Goal: Register for event/course

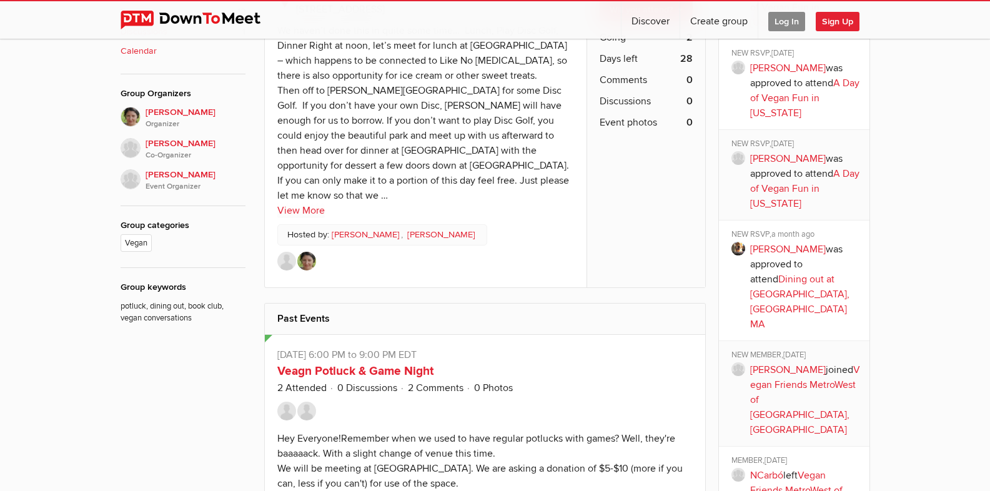
scroll to position [749, 0]
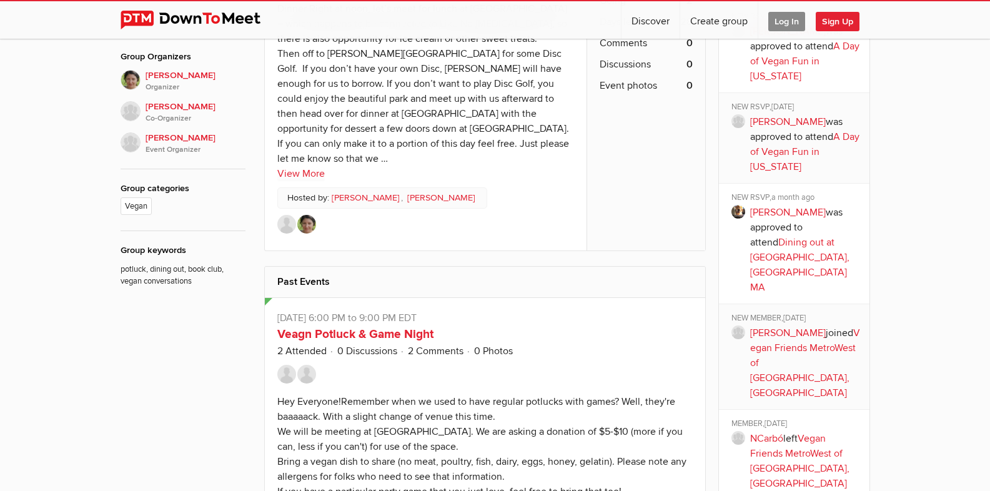
click at [737, 219] on img at bounding box center [738, 212] width 14 height 14
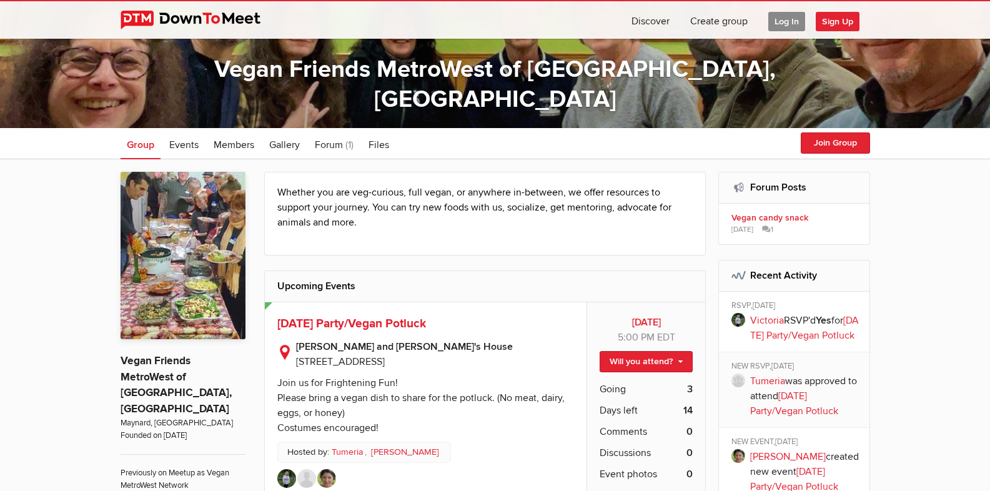
scroll to position [125, 0]
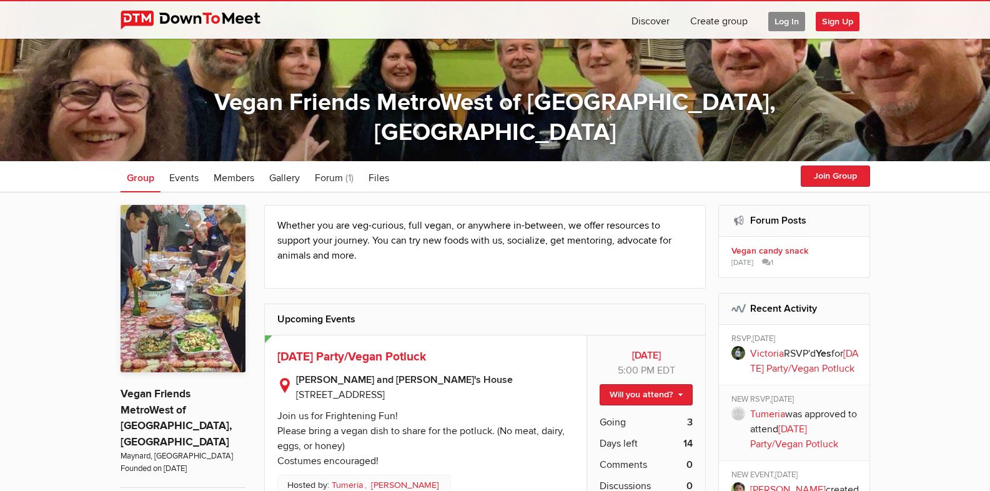
click at [0, 55] on div at bounding box center [495, 37] width 990 height 247
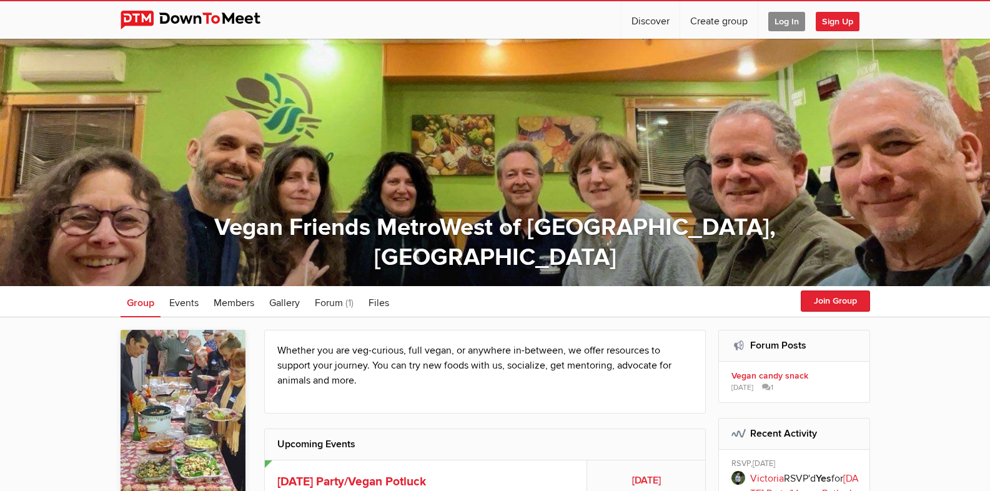
click at [782, 22] on span "Log In" at bounding box center [786, 21] width 37 height 19
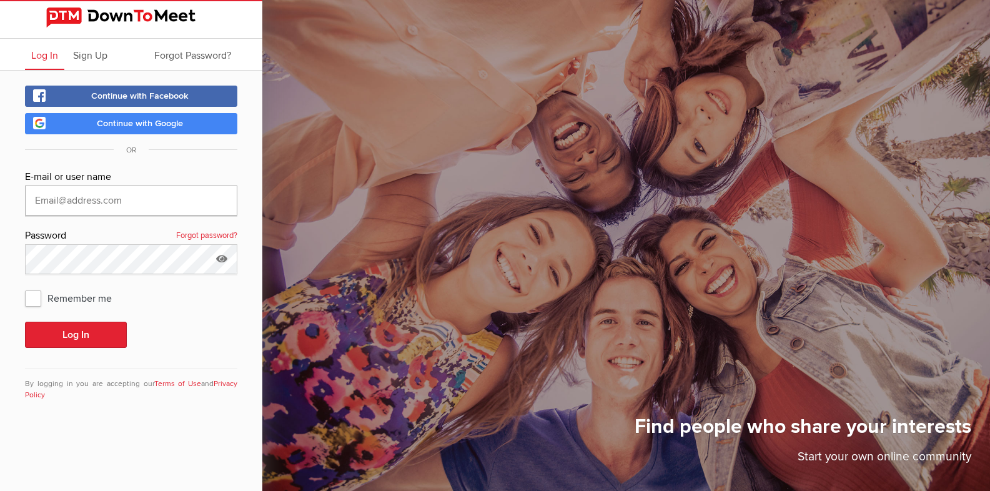
click at [43, 198] on input "text" at bounding box center [131, 200] width 212 height 30
click at [48, 203] on input "text" at bounding box center [131, 200] width 212 height 30
click at [61, 201] on input "text" at bounding box center [131, 200] width 212 height 30
type input "[EMAIL_ADDRESS][DOMAIN_NAME]"
click at [35, 298] on span "Remember me" at bounding box center [74, 298] width 99 height 22
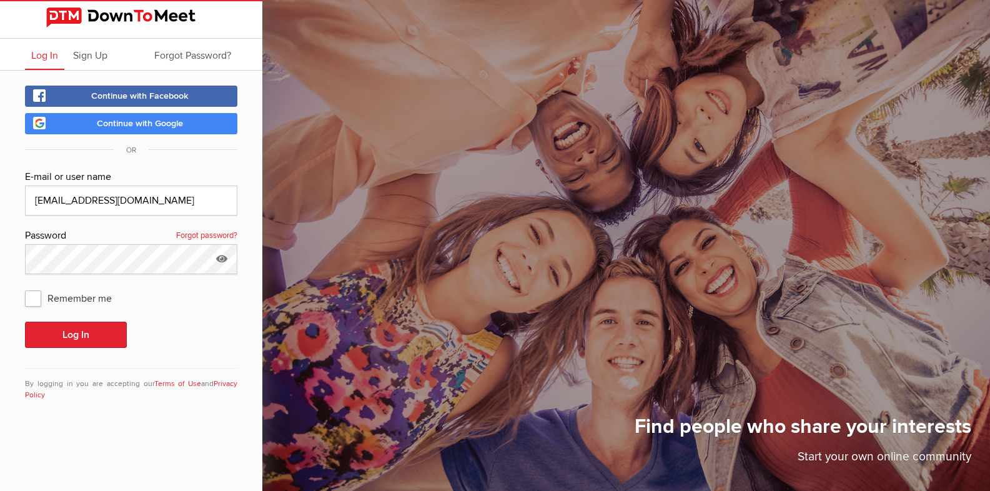
click at [25, 287] on input "Remember me" at bounding box center [24, 286] width 1 height 1
checkbox input "true"
click at [64, 337] on button "Log In" at bounding box center [76, 335] width 102 height 26
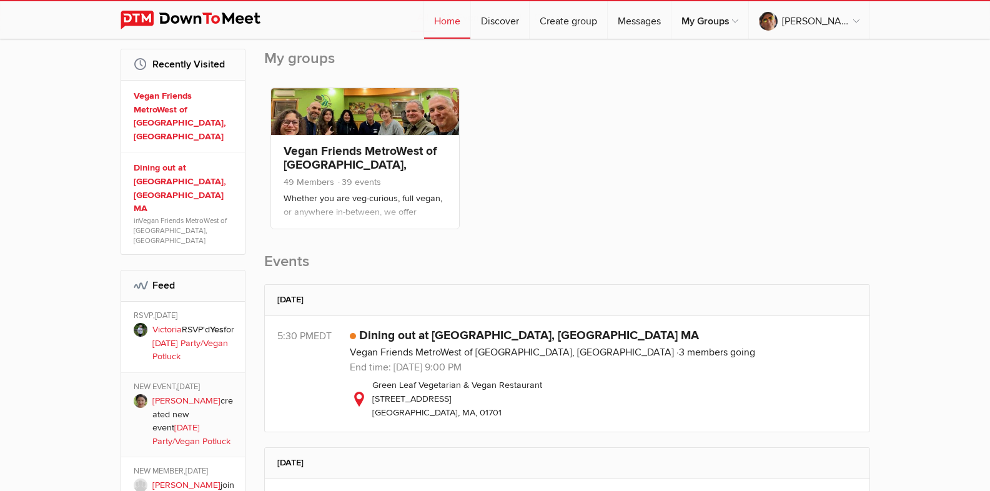
scroll to position [250, 0]
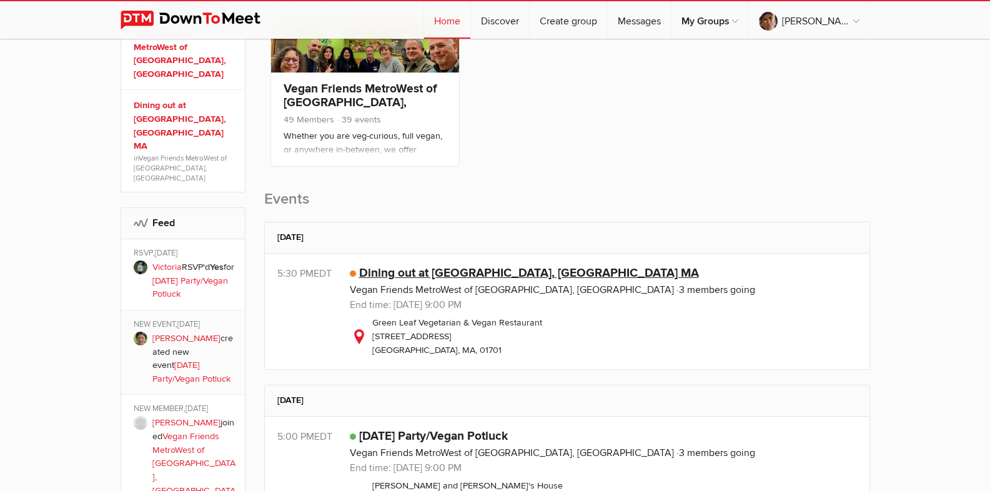
click at [445, 275] on link "Dining out at [GEOGRAPHIC_DATA], [GEOGRAPHIC_DATA] MA" at bounding box center [529, 272] width 340 height 15
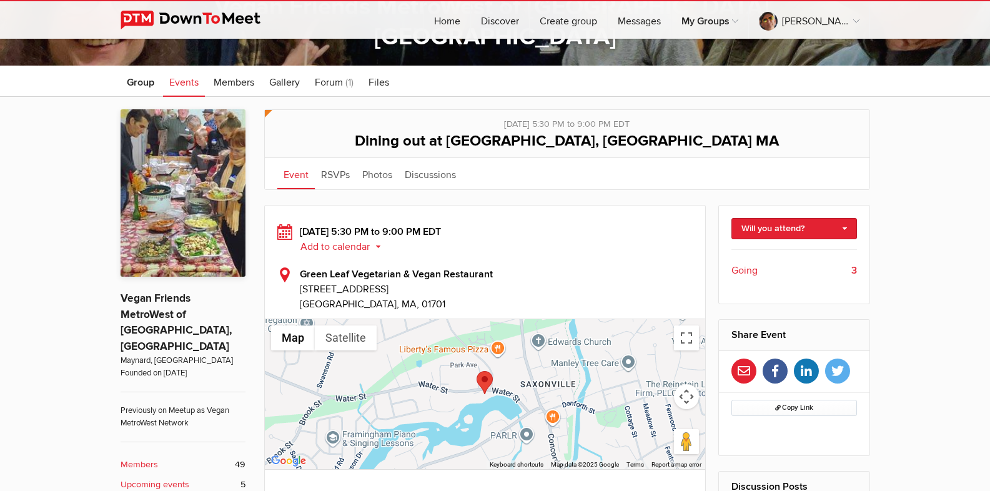
scroll to position [312, 0]
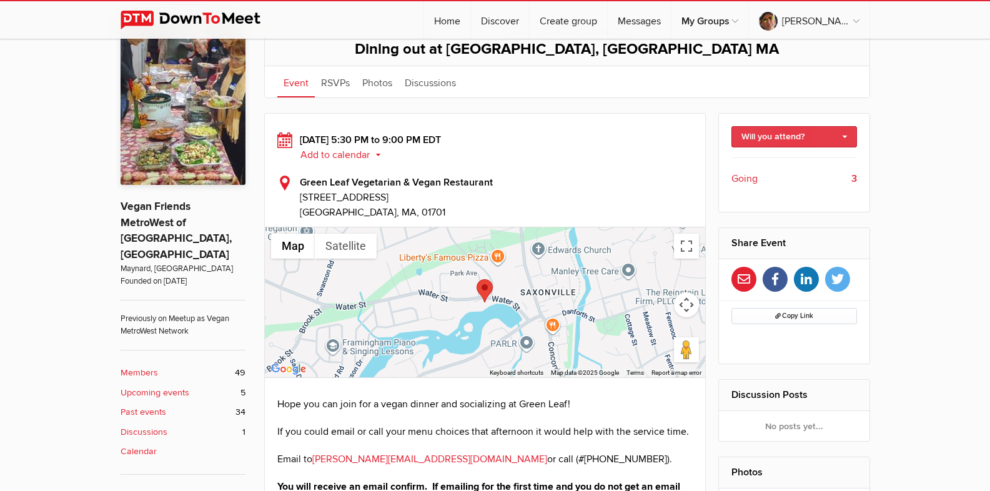
click at [845, 135] on link "Will you attend?" at bounding box center [793, 136] width 125 height 21
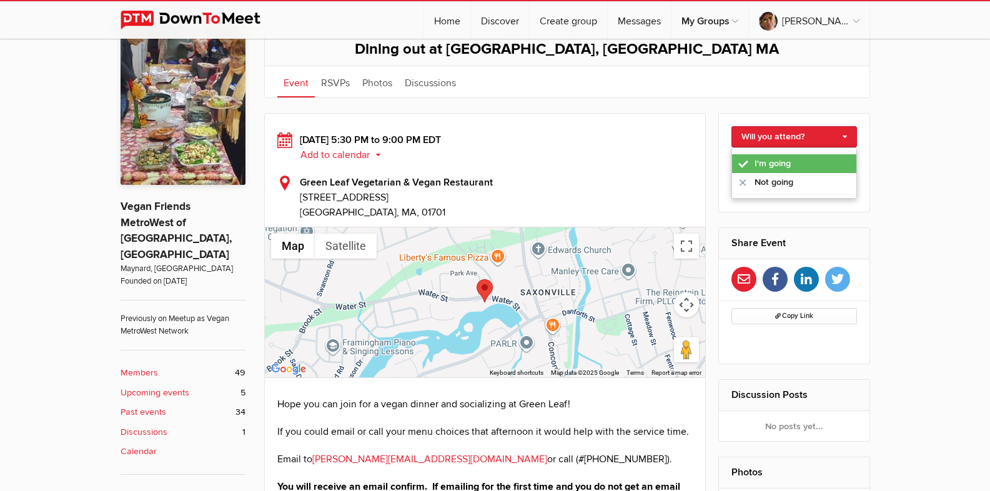
click at [796, 164] on link "I'm going" at bounding box center [794, 163] width 124 height 19
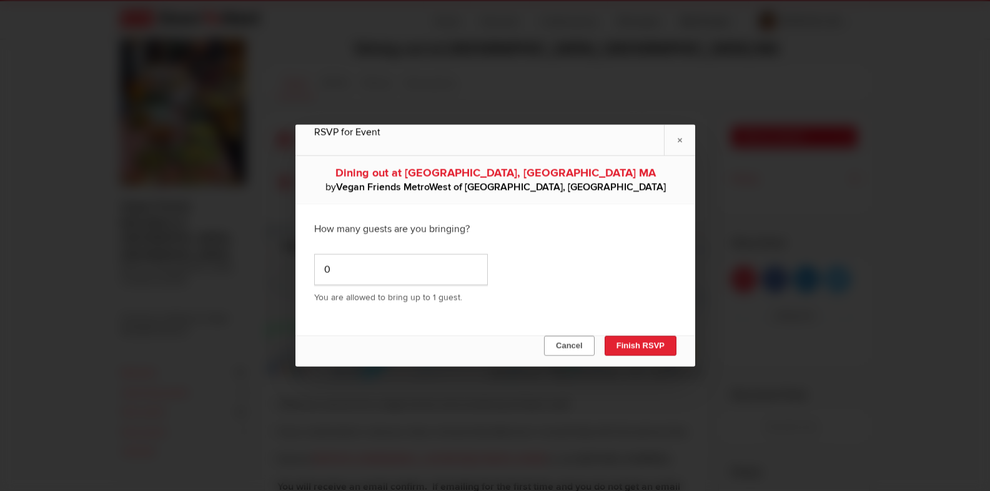
click at [573, 346] on button "Cancel" at bounding box center [569, 346] width 51 height 20
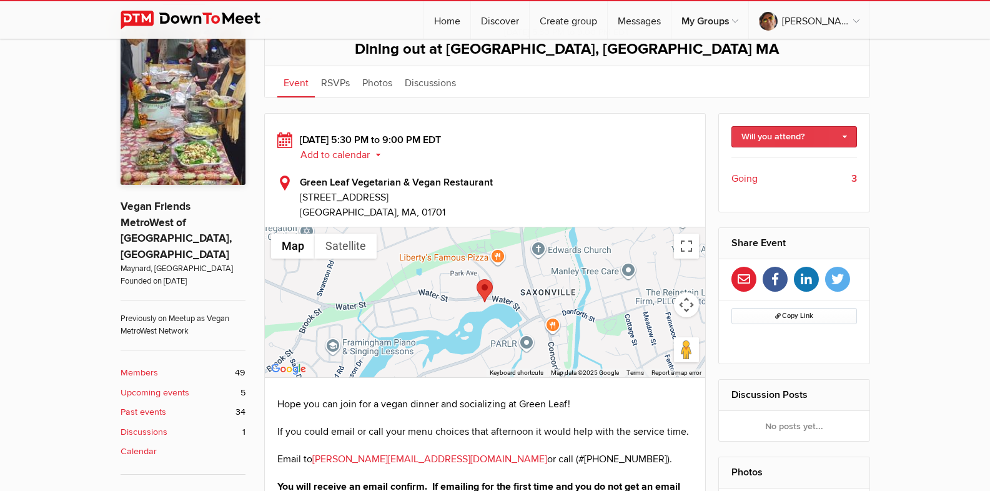
click at [842, 135] on link "Will you attend?" at bounding box center [793, 136] width 125 height 21
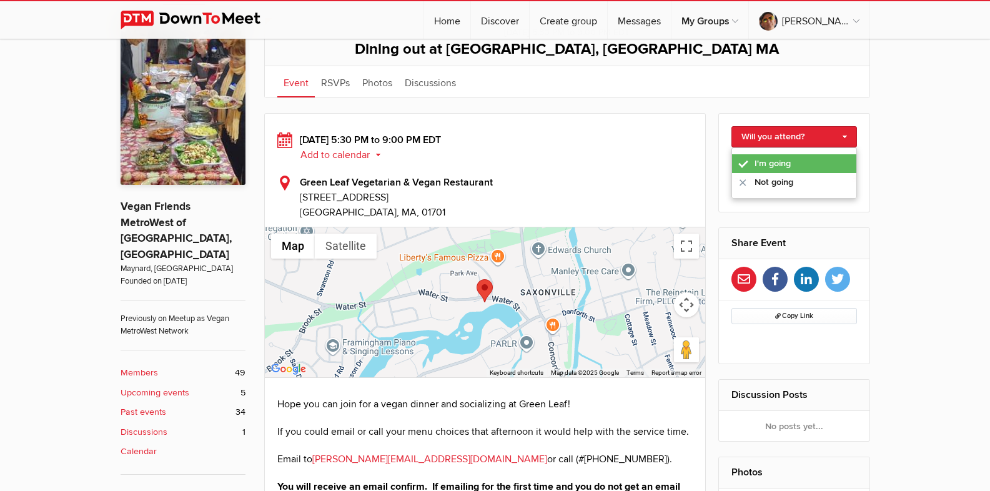
click at [776, 164] on link "I'm going" at bounding box center [794, 163] width 124 height 19
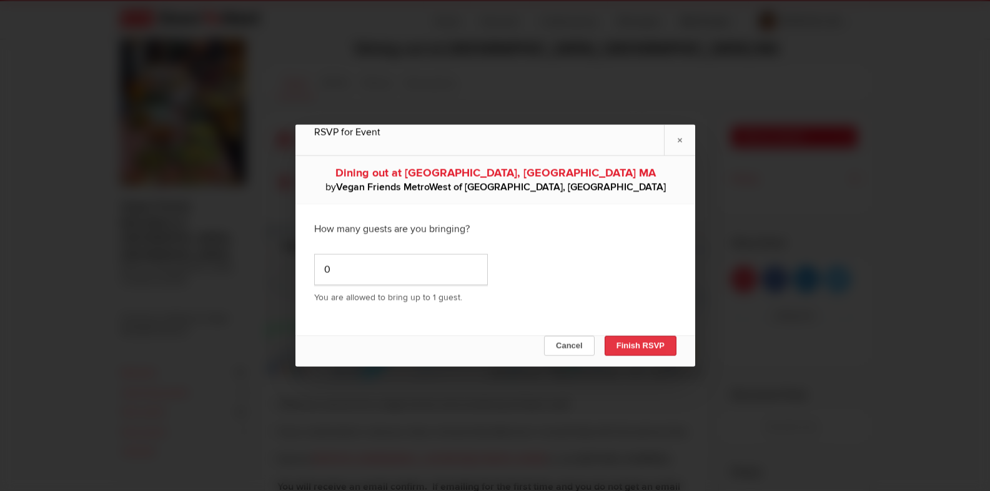
click at [636, 342] on button "Finish RSVP" at bounding box center [640, 346] width 72 height 20
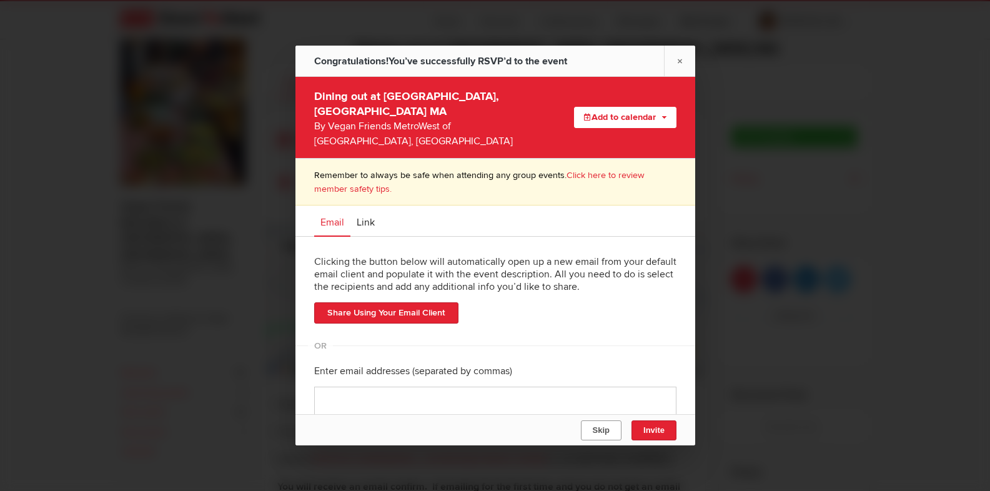
click at [605, 428] on span "Skip" at bounding box center [600, 429] width 17 height 9
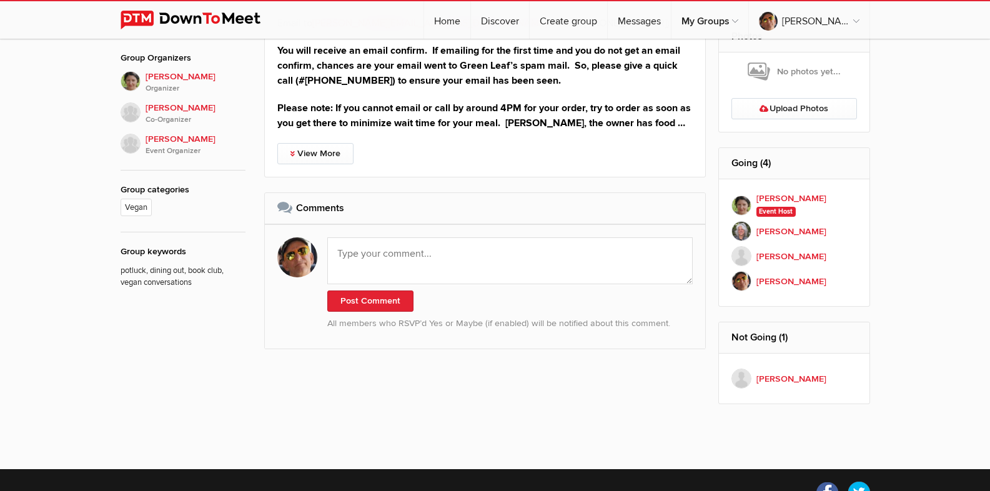
scroll to position [749, 0]
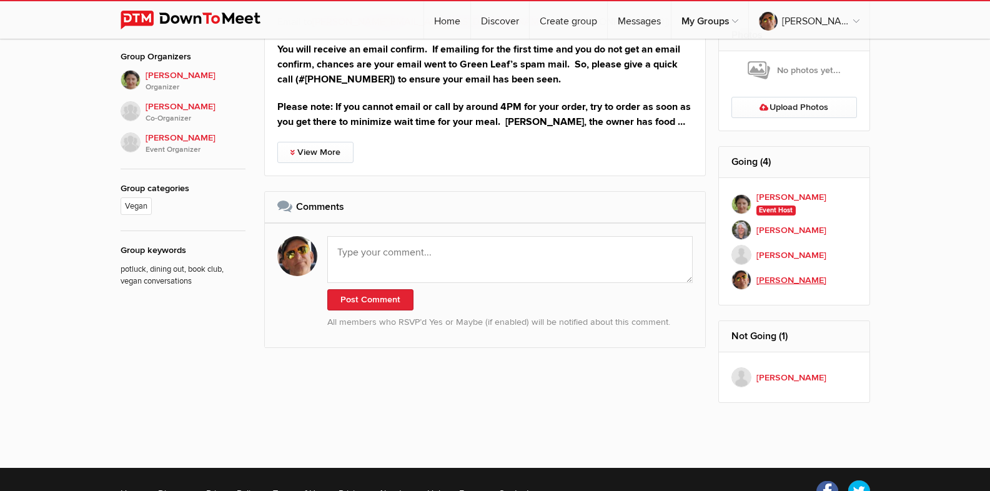
click at [780, 280] on b "[PERSON_NAME]" at bounding box center [791, 280] width 70 height 14
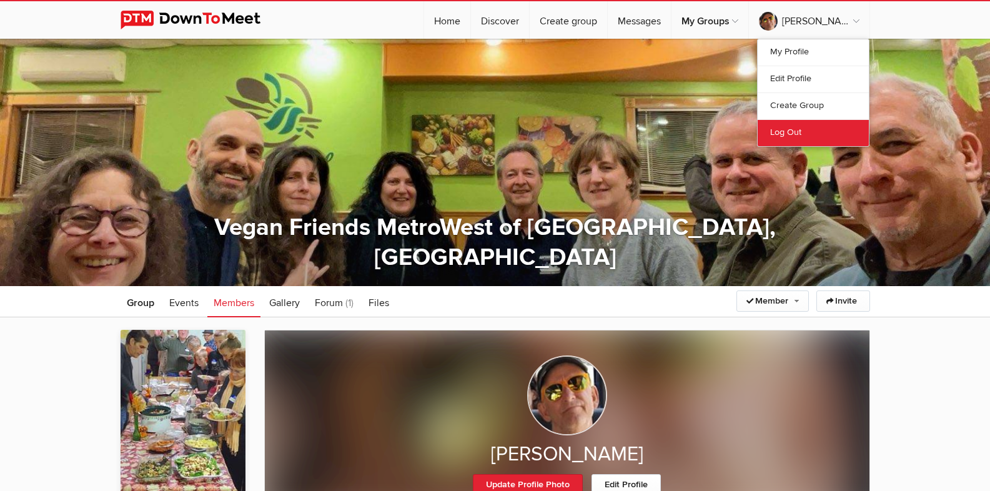
click at [794, 129] on link "Log Out" at bounding box center [812, 132] width 111 height 27
